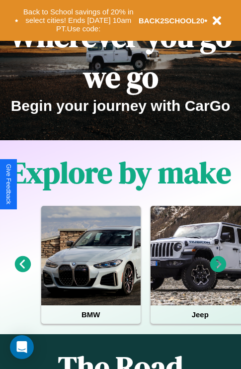
scroll to position [153, 0]
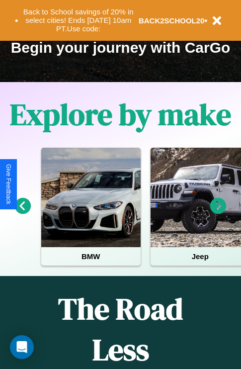
click at [218, 213] on icon at bounding box center [218, 206] width 16 height 16
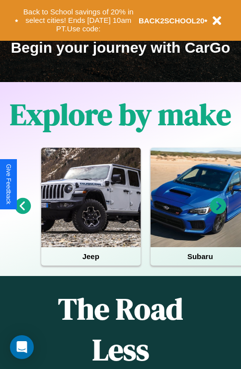
click at [218, 213] on icon at bounding box center [218, 206] width 16 height 16
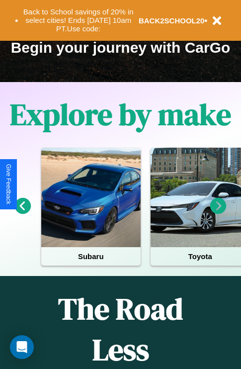
click at [218, 213] on icon at bounding box center [218, 206] width 16 height 16
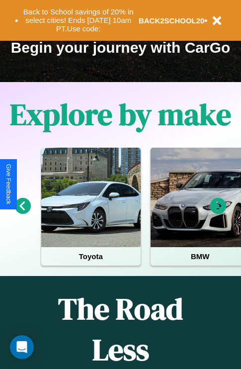
click at [218, 213] on icon at bounding box center [218, 206] width 16 height 16
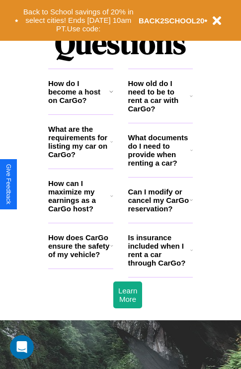
scroll to position [1206, 0]
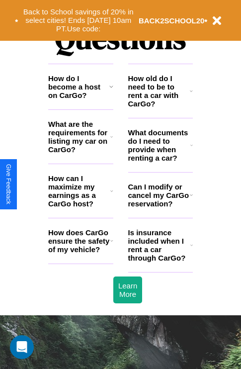
click at [160, 261] on h3 "Is insurance included when I rent a car through CarGo?" at bounding box center [159, 245] width 62 height 34
click at [81, 153] on h3 "What are the requirements for listing my car on CarGo?" at bounding box center [79, 137] width 62 height 34
click at [160, 208] on h3 "Can I modify or cancel my CarGo reservation?" at bounding box center [159, 195] width 62 height 25
click at [81, 153] on h3 "What are the requirements for listing my car on CarGo?" at bounding box center [79, 137] width 62 height 34
click at [81, 207] on h3 "How can I maximize my earnings as a CarGo host?" at bounding box center [79, 191] width 62 height 34
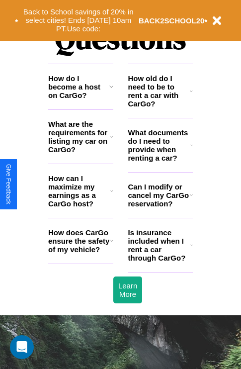
click at [160, 107] on h3 "How old do I need to be to rent a car with CarGo?" at bounding box center [159, 91] width 62 height 34
click at [160, 261] on h3 "Is insurance included when I rent a car through CarGo?" at bounding box center [159, 245] width 62 height 34
